Goal: Information Seeking & Learning: Check status

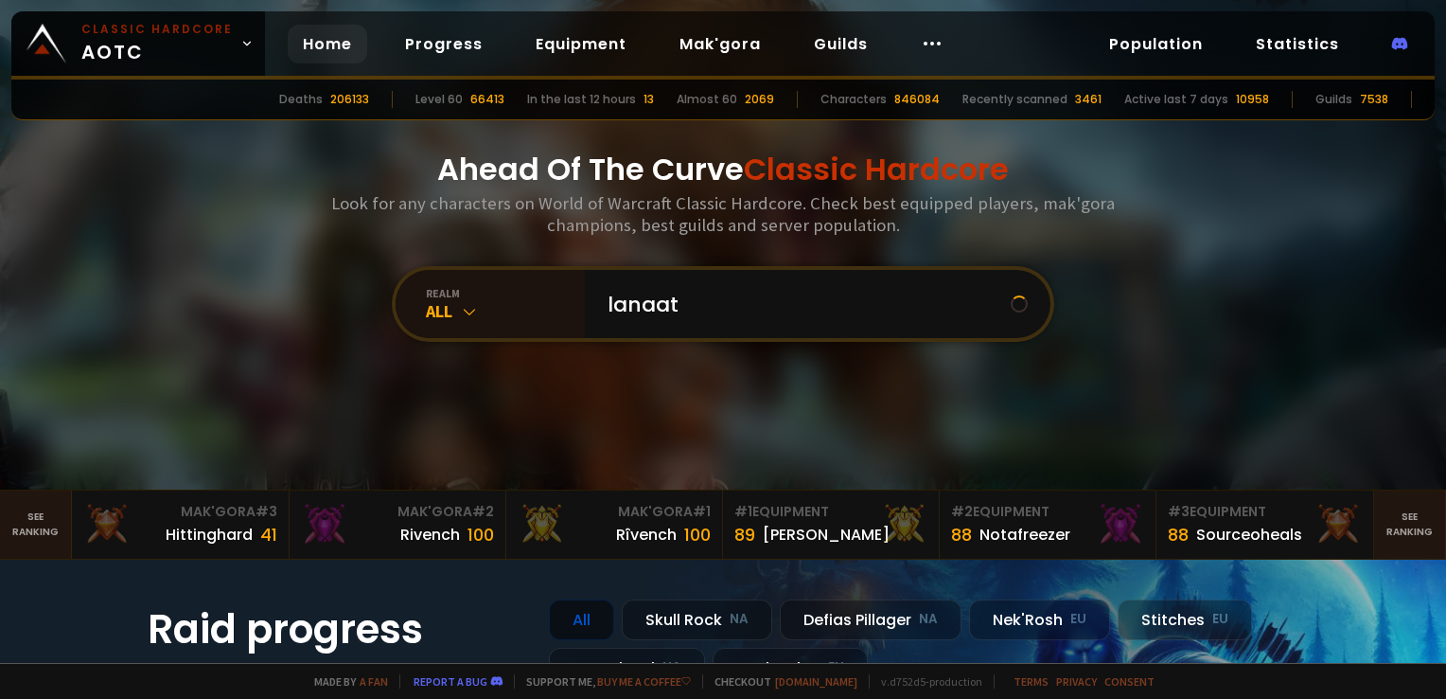
type input "lanaatj"
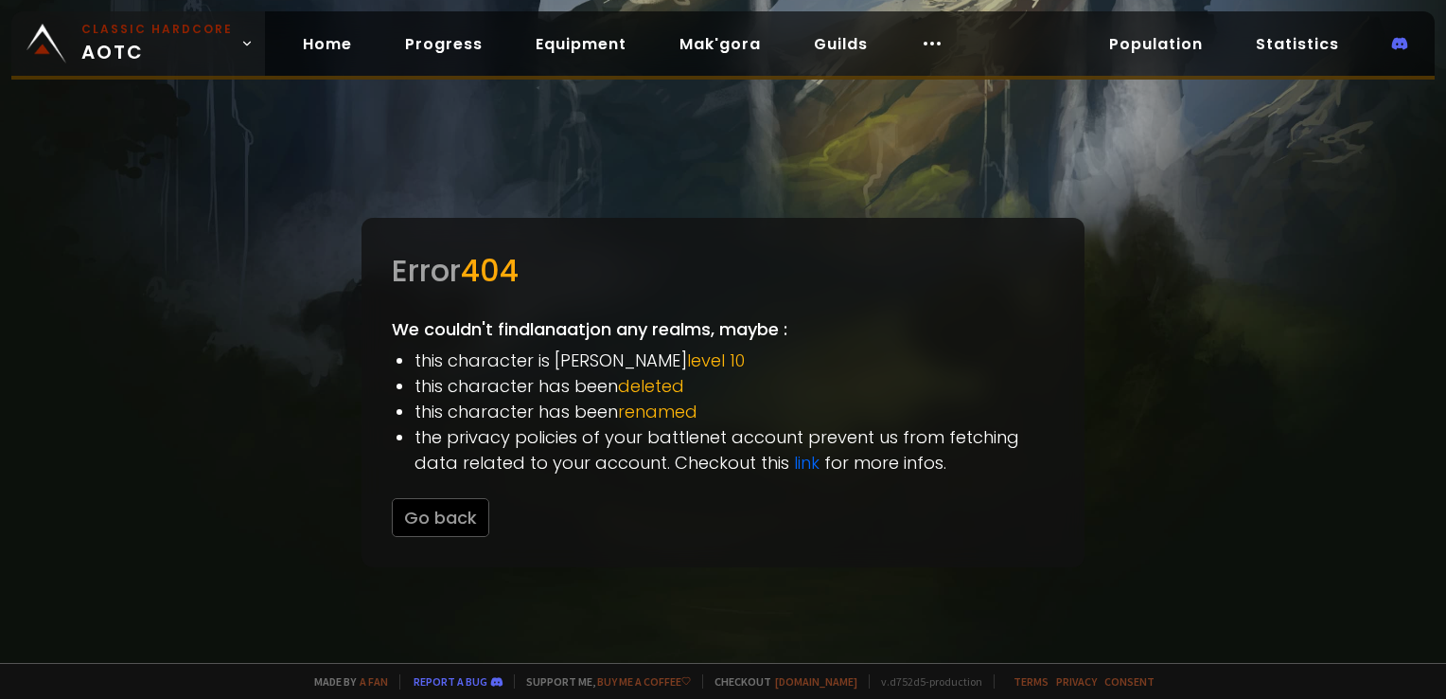
click at [159, 51] on span "Classic Hardcore AOTC" at bounding box center [156, 43] width 151 height 45
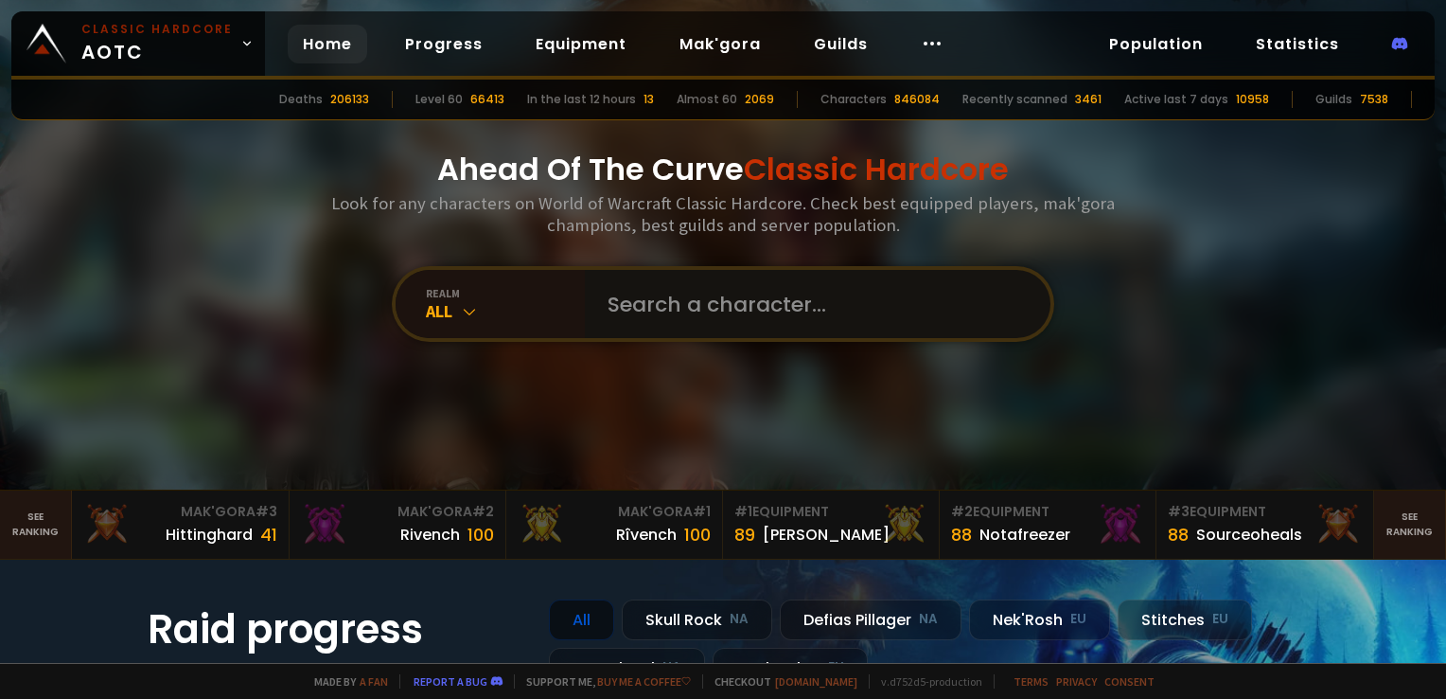
click at [708, 309] on input "text" at bounding box center [812, 304] width 432 height 68
type input "lanaatj"
